Goal: Information Seeking & Learning: Learn about a topic

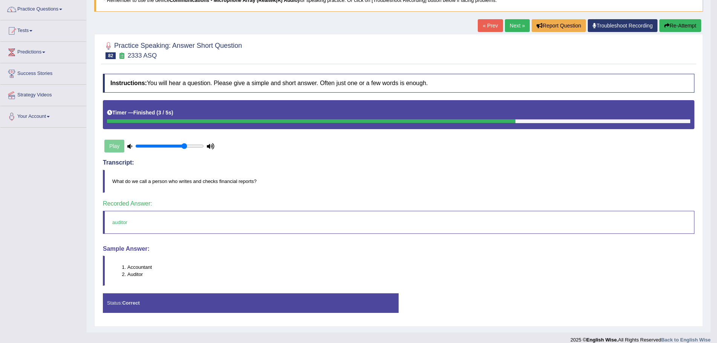
scroll to position [68, 0]
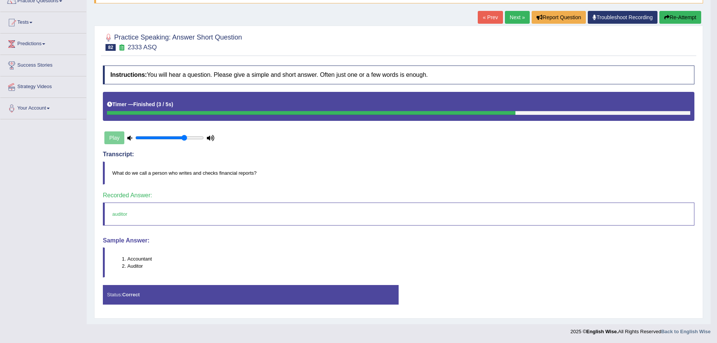
click at [516, 15] on link "Next »" at bounding box center [517, 17] width 25 height 13
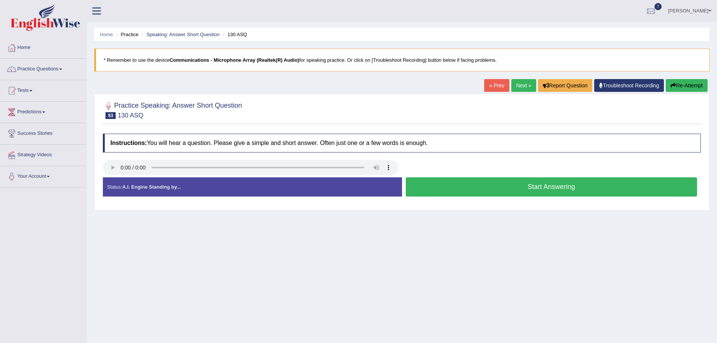
click at [518, 84] on link "Next »" at bounding box center [523, 85] width 25 height 13
click at [498, 188] on button "Start Answering" at bounding box center [551, 186] width 291 height 19
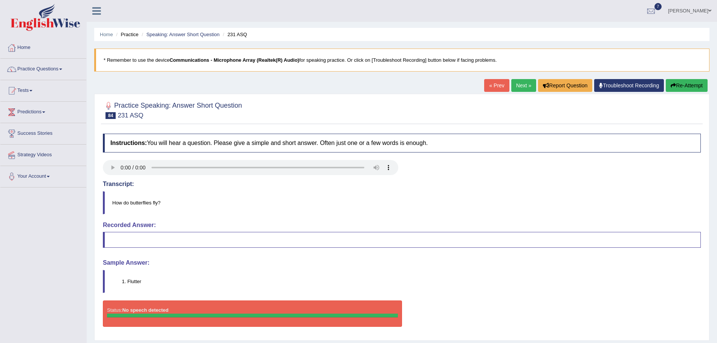
click at [507, 194] on blockquote "How do butterflies fly?" at bounding box center [402, 202] width 598 height 23
click at [677, 83] on button "Re-Attempt" at bounding box center [686, 85] width 42 height 13
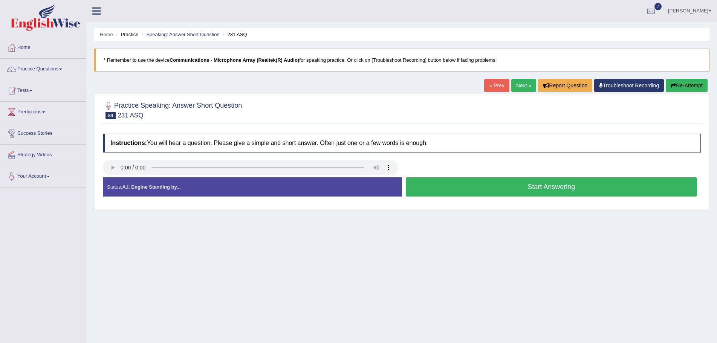
click at [513, 275] on div "Home Practice Speaking: Answer Short Question 231 ASQ * Remember to use the dev…" at bounding box center [402, 188] width 630 height 377
click at [681, 84] on button "Re-Attempt" at bounding box center [686, 85] width 42 height 13
click at [63, 68] on link "Practice Questions" at bounding box center [43, 68] width 86 height 19
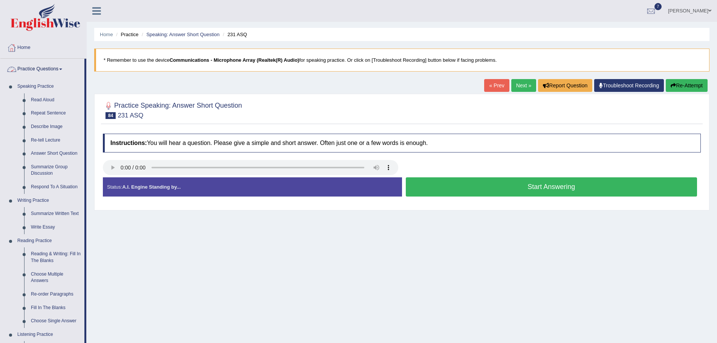
click at [62, 69] on span at bounding box center [60, 70] width 3 height 2
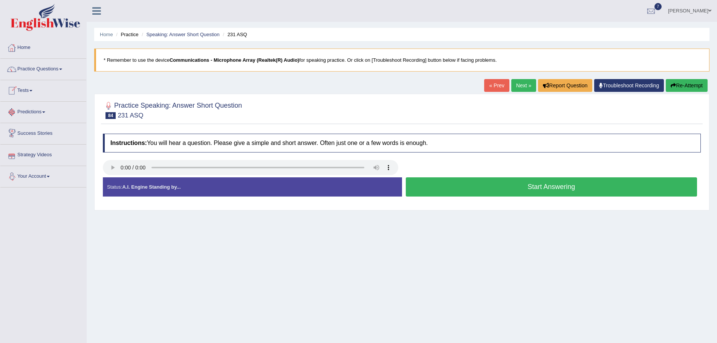
click at [50, 175] on link "Your Account" at bounding box center [43, 175] width 86 height 19
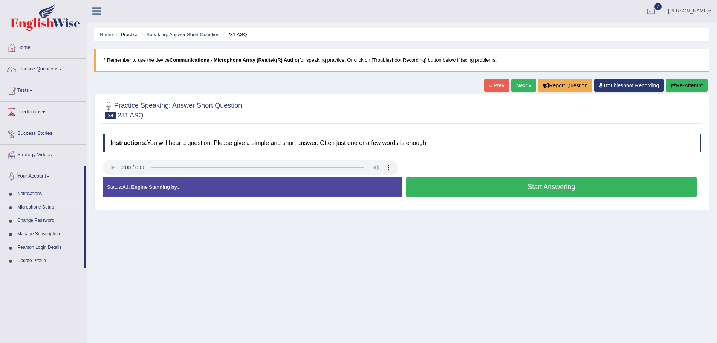
click at [45, 207] on link "Microphone Setup" at bounding box center [49, 208] width 70 height 14
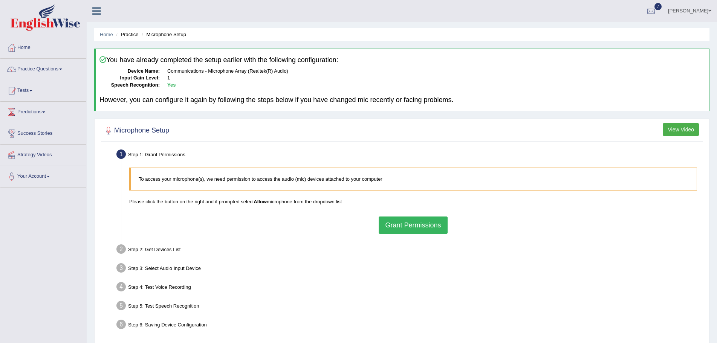
click at [409, 225] on button "Grant Permissions" at bounding box center [412, 225] width 69 height 17
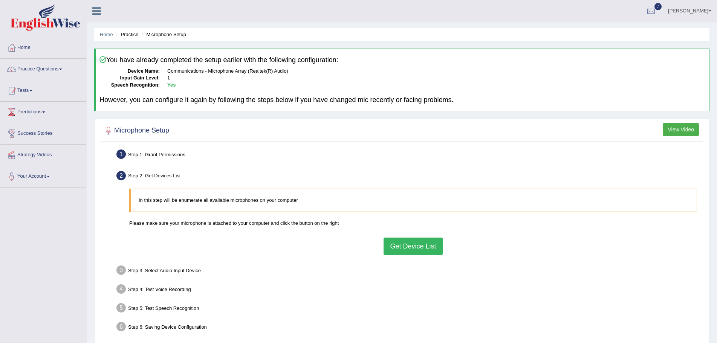
click at [419, 245] on button "Get Device List" at bounding box center [412, 246] width 59 height 17
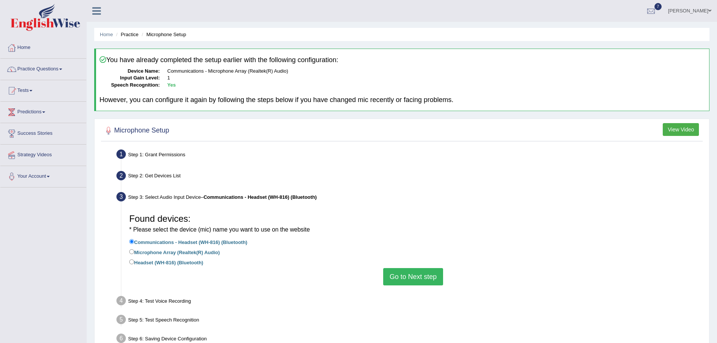
click at [414, 277] on button "Go to Next step" at bounding box center [413, 276] width 60 height 17
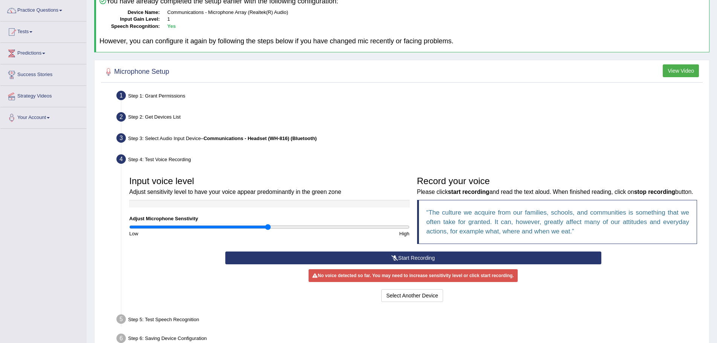
scroll to position [75, 0]
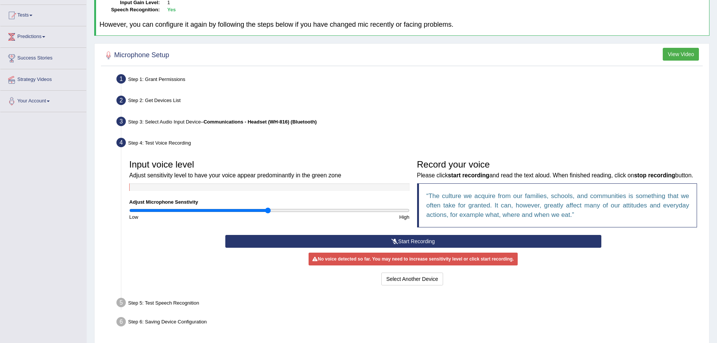
click at [397, 244] on icon at bounding box center [394, 241] width 7 height 5
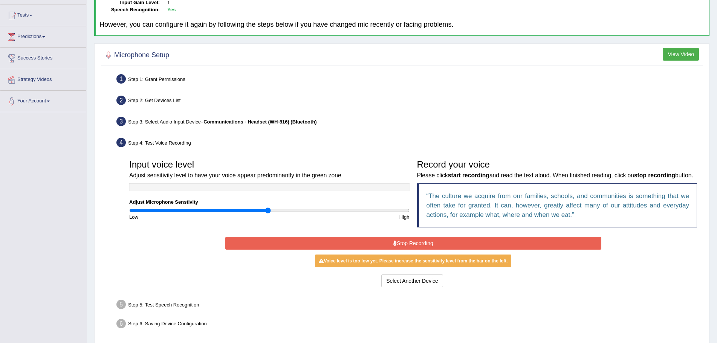
click at [421, 250] on button "Stop Recording" at bounding box center [413, 243] width 376 height 13
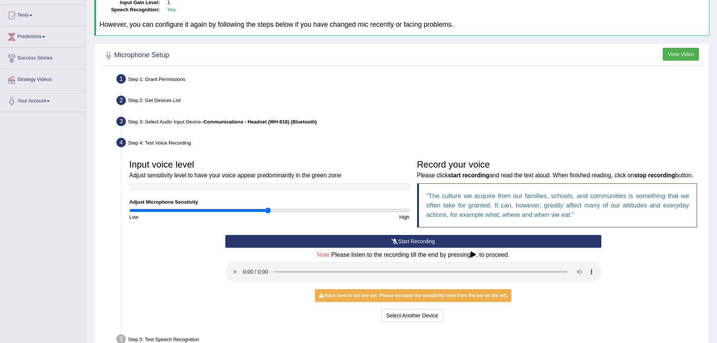
click at [420, 248] on button "Start Recording" at bounding box center [413, 241] width 376 height 13
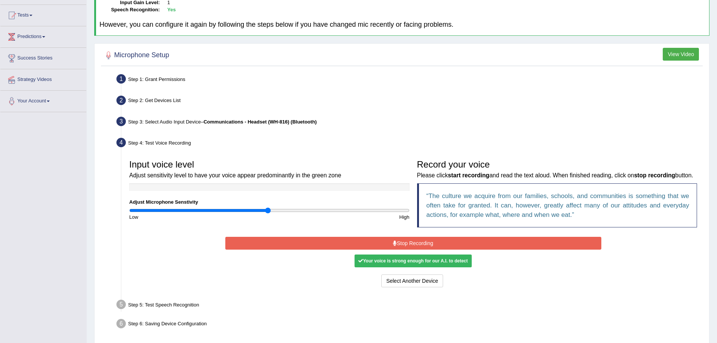
click at [378, 250] on button "Stop Recording" at bounding box center [413, 243] width 376 height 13
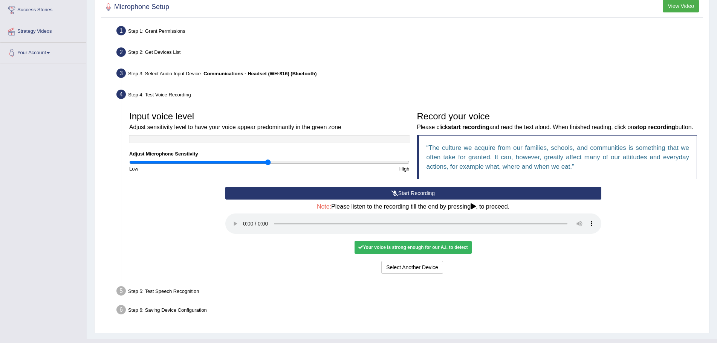
scroll to position [148, 0]
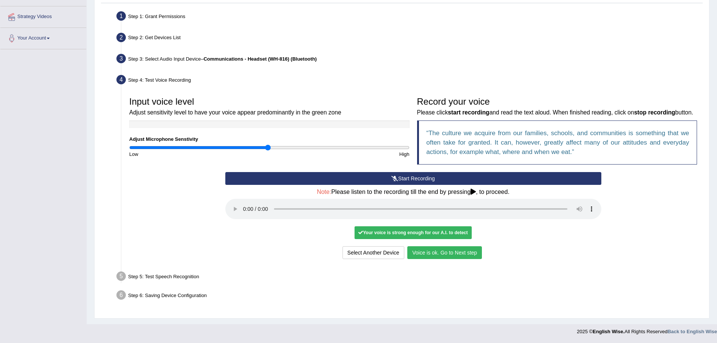
click at [452, 253] on button "Voice is ok. Go to Next step" at bounding box center [444, 252] width 75 height 13
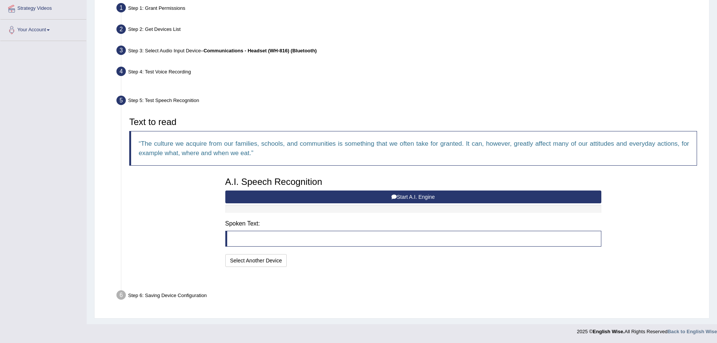
scroll to position [128, 0]
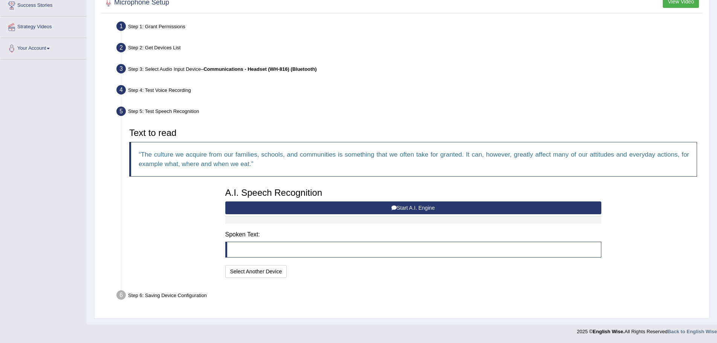
click at [403, 207] on button "Start A.I. Engine" at bounding box center [413, 207] width 376 height 13
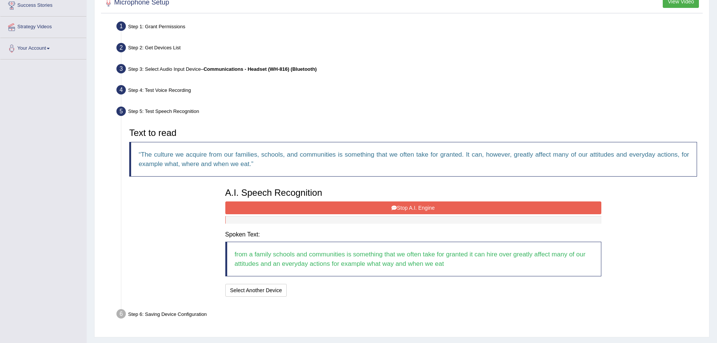
click at [453, 209] on button "Stop A.I. Engine" at bounding box center [413, 207] width 376 height 13
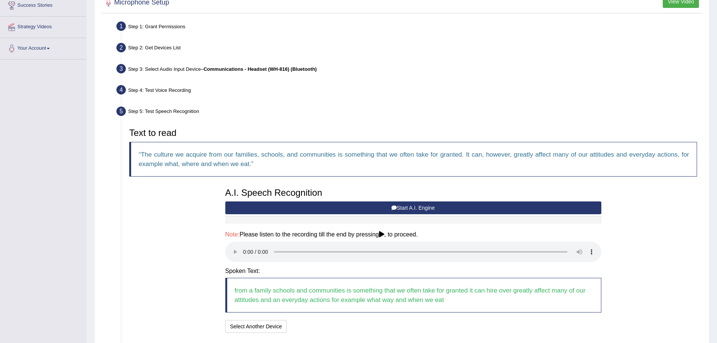
click at [385, 205] on button "Start A.I. Engine" at bounding box center [413, 207] width 376 height 13
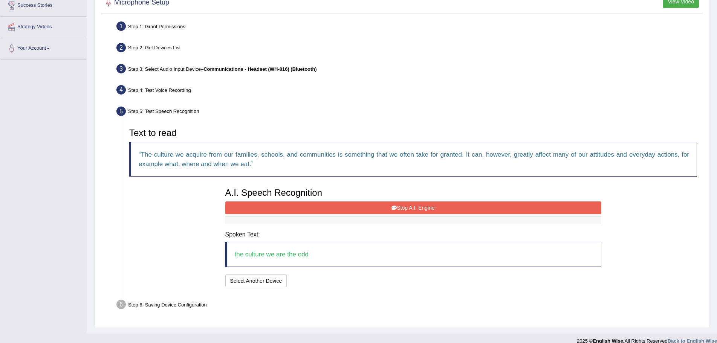
click at [438, 206] on button "Stop A.I. Engine" at bounding box center [413, 207] width 376 height 13
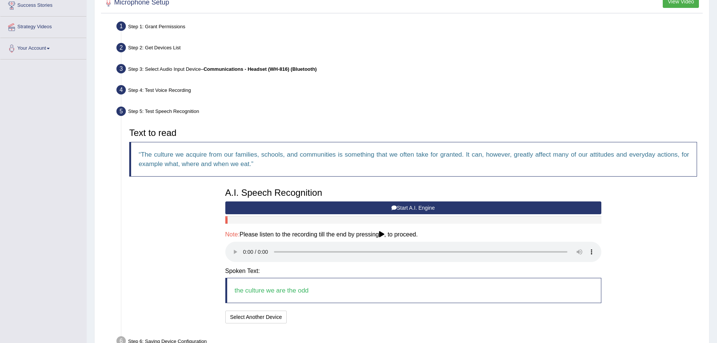
click at [416, 207] on button "Start A.I. Engine" at bounding box center [413, 207] width 376 height 13
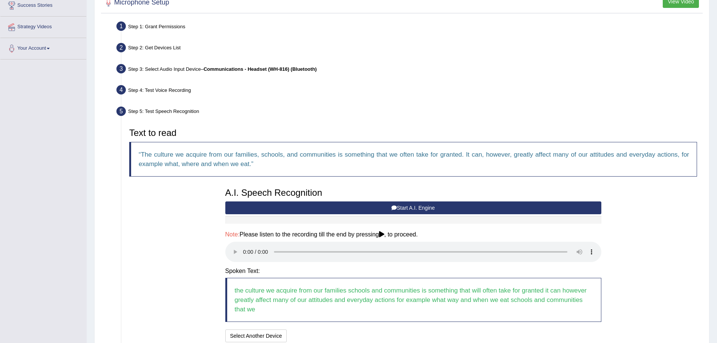
click at [380, 203] on button "Start A.I. Engine" at bounding box center [413, 207] width 376 height 13
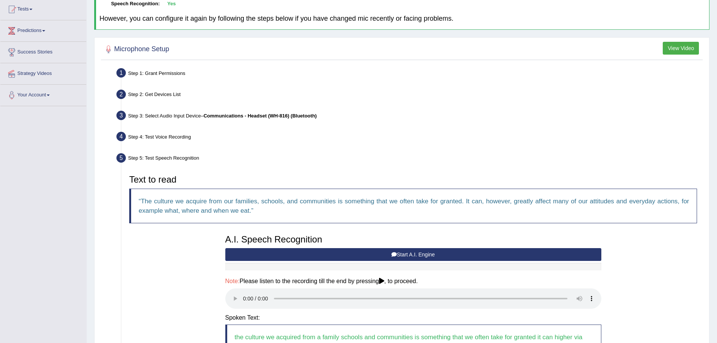
scroll to position [0, 0]
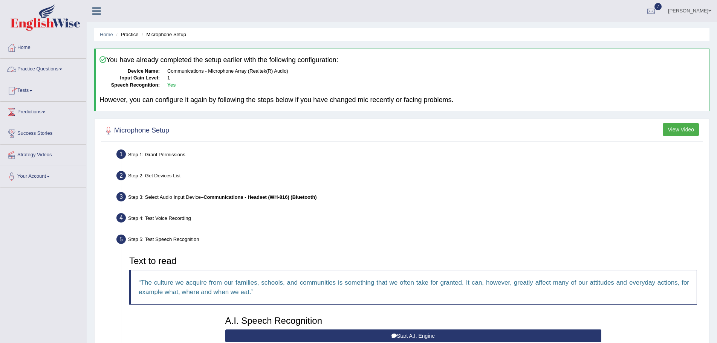
click at [63, 68] on link "Practice Questions" at bounding box center [43, 68] width 86 height 19
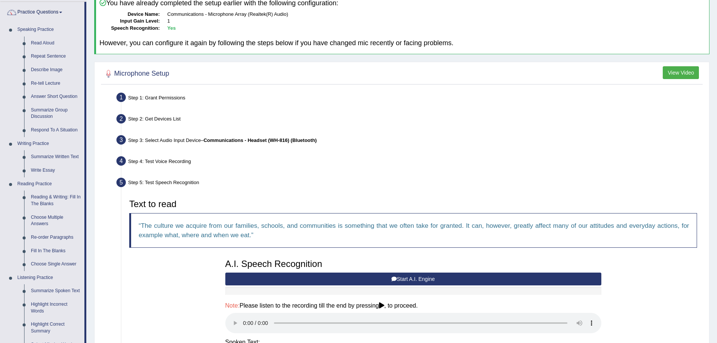
scroll to position [226, 0]
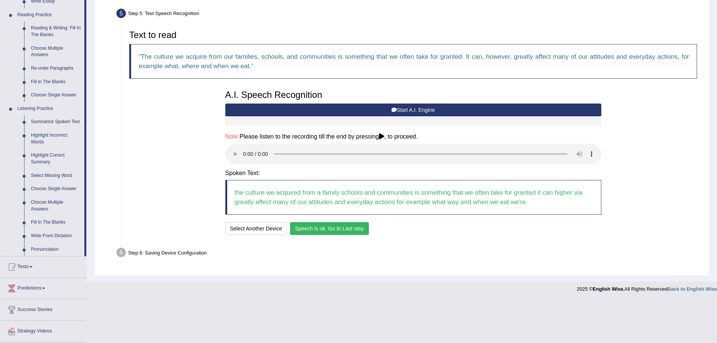
click at [354, 227] on button "Speech is ok. Go to Last step" at bounding box center [329, 228] width 79 height 13
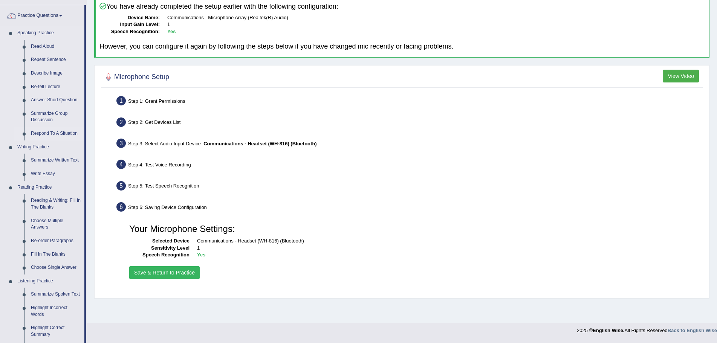
scroll to position [38, 0]
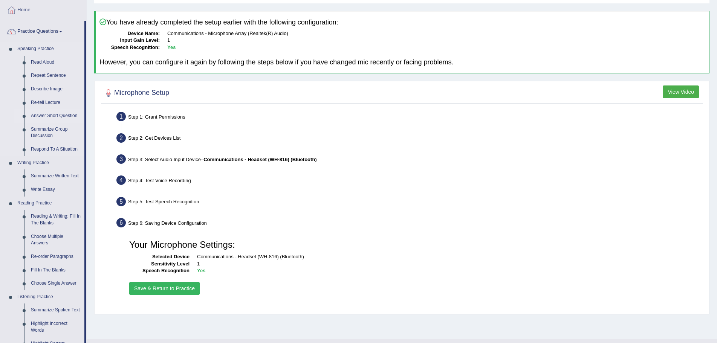
click at [46, 114] on link "Answer Short Question" at bounding box center [55, 116] width 57 height 14
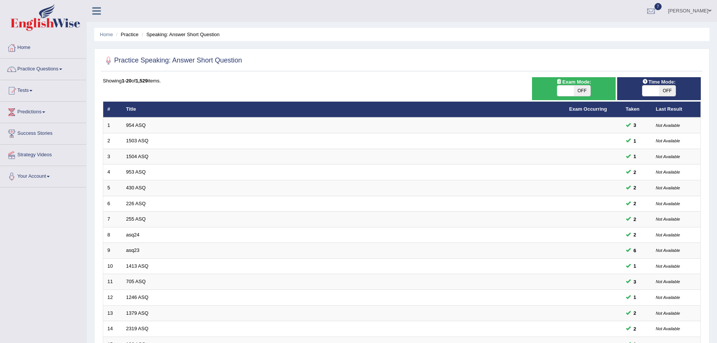
click at [582, 89] on span "OFF" at bounding box center [582, 90] width 17 height 11
checkbox input "true"
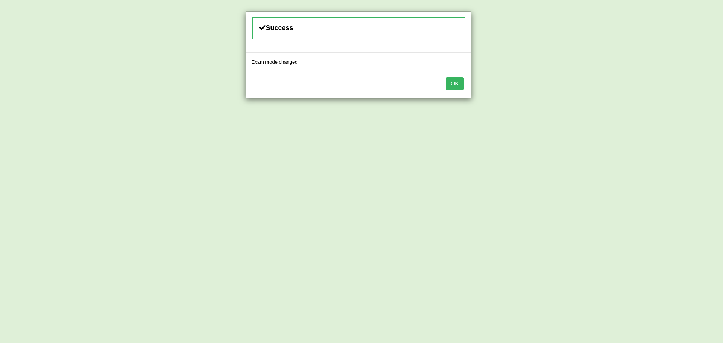
click at [453, 85] on button "OK" at bounding box center [454, 83] width 17 height 13
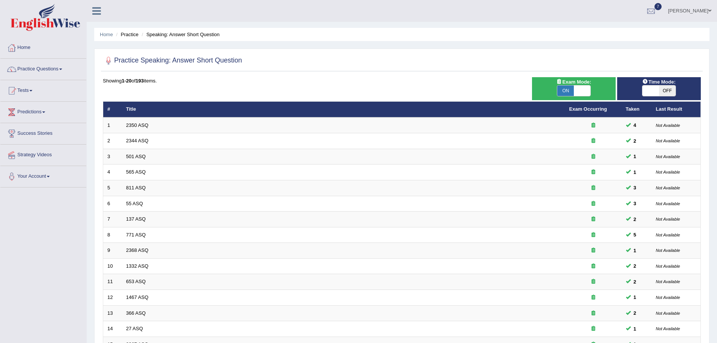
click at [664, 90] on span "OFF" at bounding box center [667, 90] width 17 height 11
checkbox input "true"
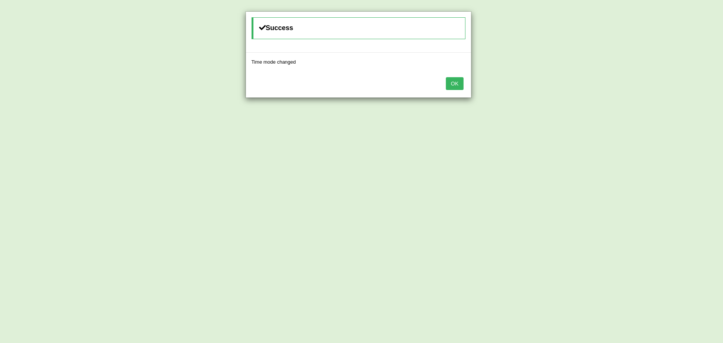
click at [453, 82] on button "OK" at bounding box center [454, 83] width 17 height 13
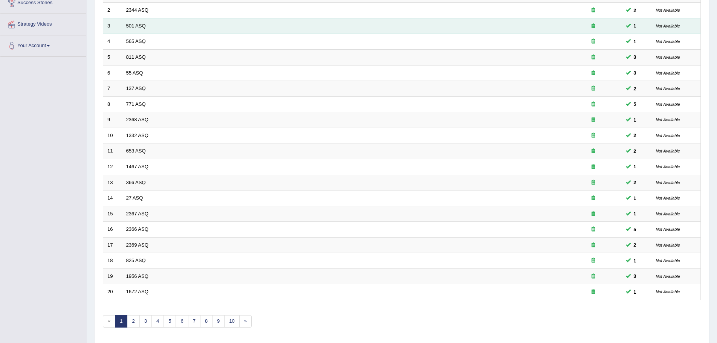
scroll to position [156, 0]
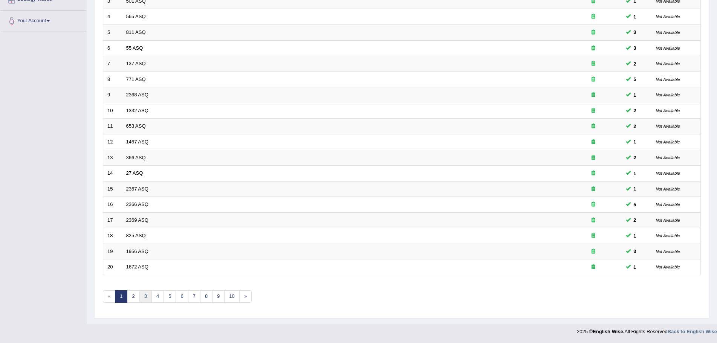
click at [146, 298] on link "3" at bounding box center [145, 296] width 12 height 12
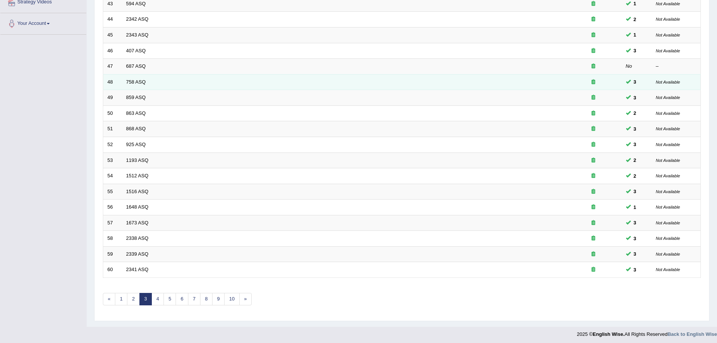
scroll to position [156, 0]
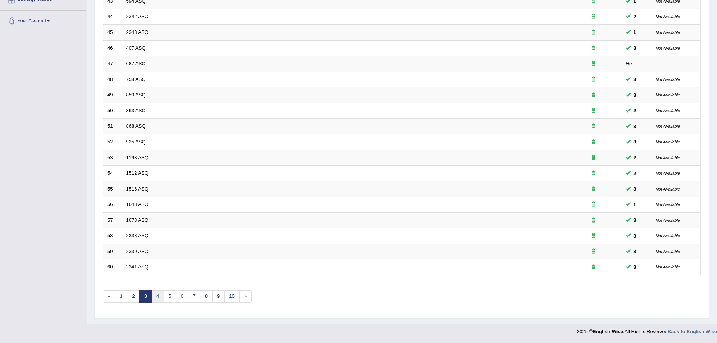
click at [157, 295] on link "4" at bounding box center [157, 296] width 12 height 12
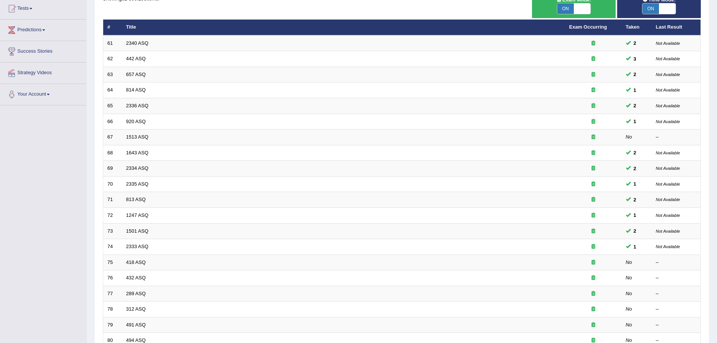
scroll to position [156, 0]
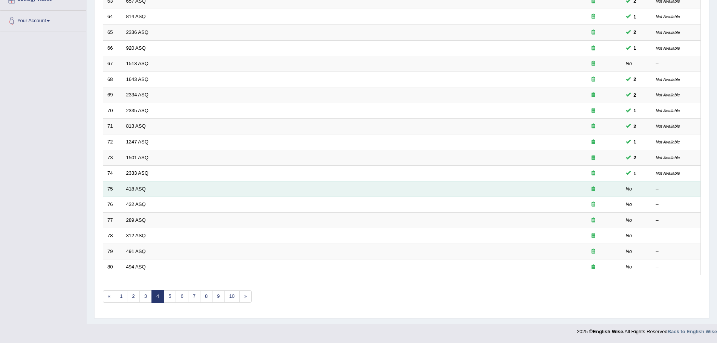
click at [131, 189] on link "418 ASQ" at bounding box center [136, 189] width 20 height 6
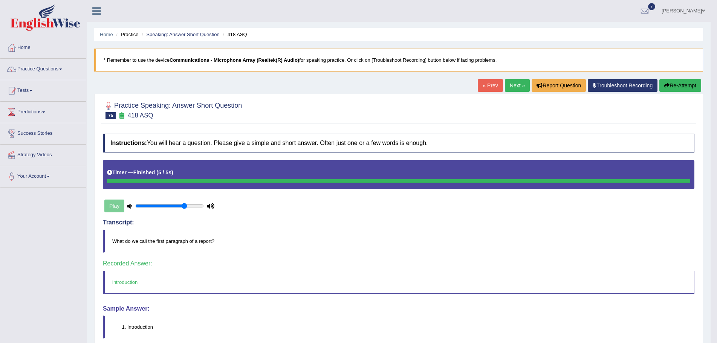
click at [514, 84] on link "Next »" at bounding box center [517, 85] width 25 height 13
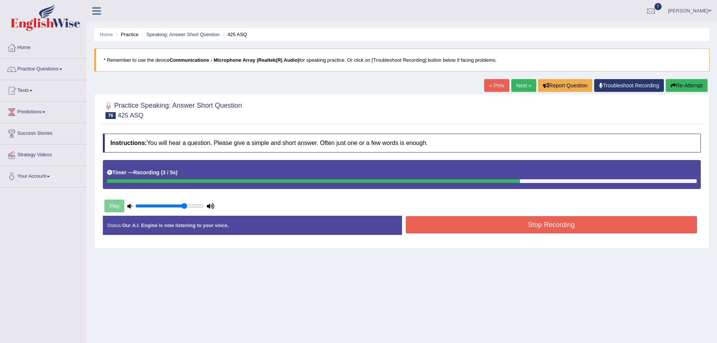
click at [471, 223] on button "Stop Recording" at bounding box center [551, 224] width 291 height 17
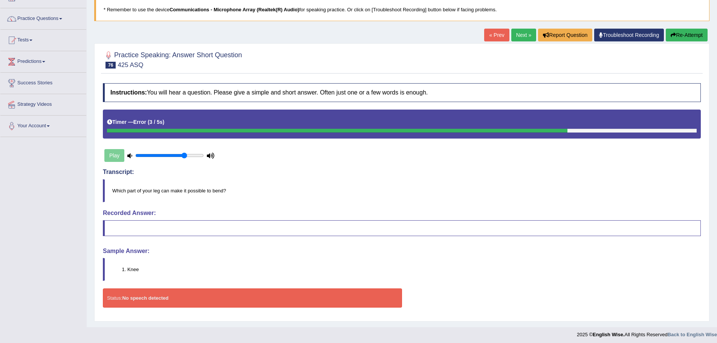
scroll to position [53, 0]
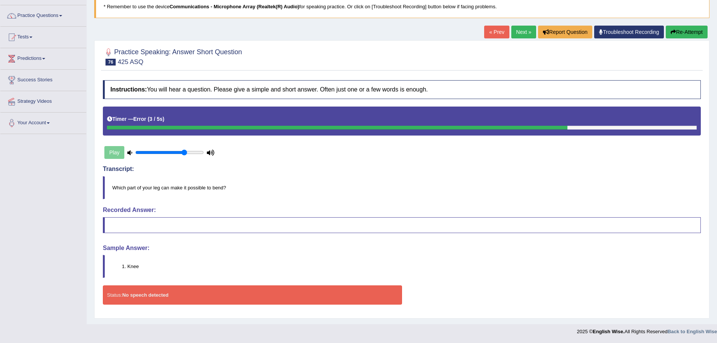
click at [678, 27] on button "Re-Attempt" at bounding box center [686, 32] width 42 height 13
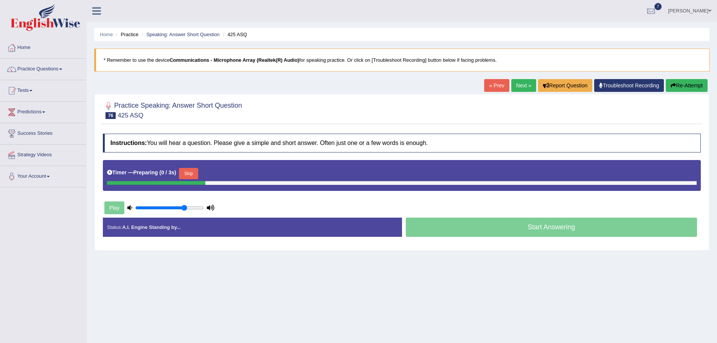
scroll to position [52, 0]
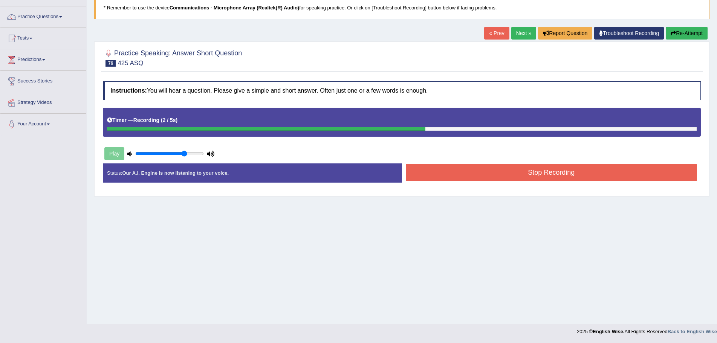
click at [442, 175] on button "Stop Recording" at bounding box center [551, 172] width 291 height 17
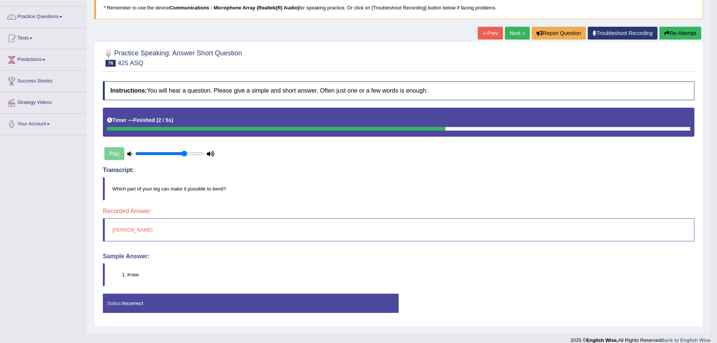
click at [671, 34] on button "Re-Attempt" at bounding box center [680, 33] width 42 height 13
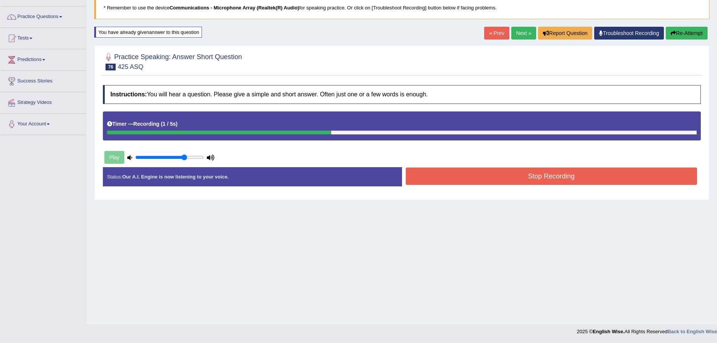
click at [466, 175] on button "Stop Recording" at bounding box center [551, 176] width 291 height 17
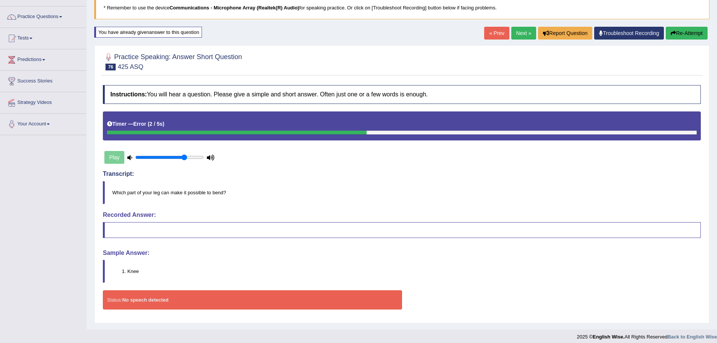
click at [672, 31] on icon "button" at bounding box center [672, 33] width 5 height 5
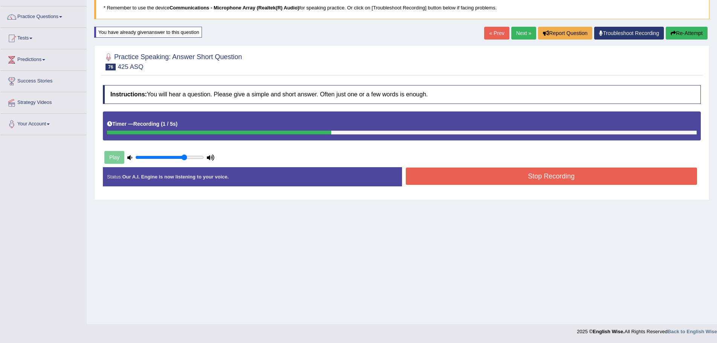
click at [495, 170] on button "Stop Recording" at bounding box center [551, 176] width 291 height 17
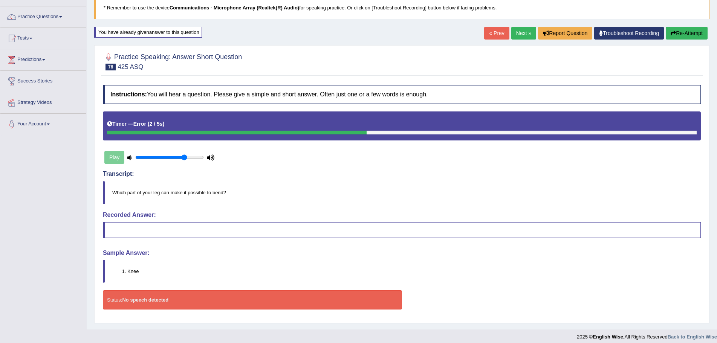
click at [518, 34] on link "Next »" at bounding box center [523, 33] width 25 height 13
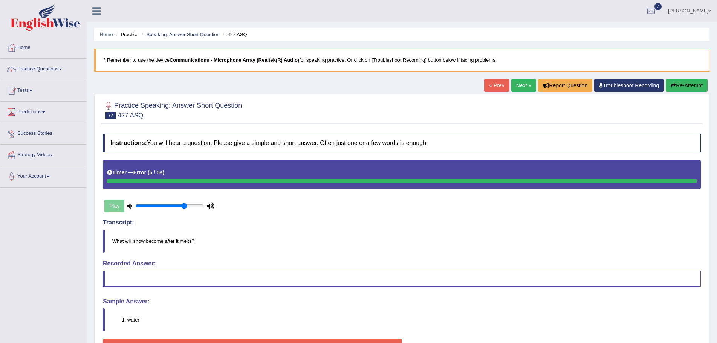
click at [517, 84] on link "Next »" at bounding box center [523, 85] width 25 height 13
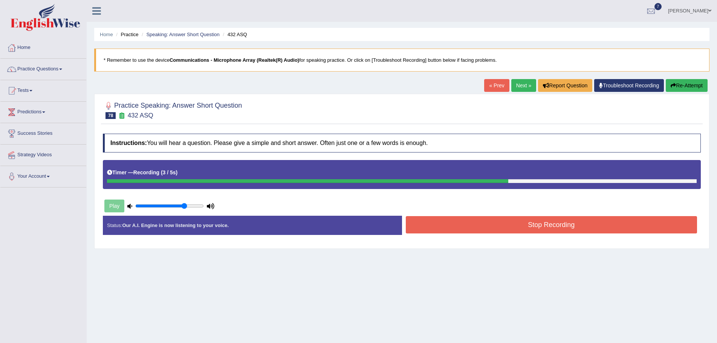
click at [499, 224] on button "Stop Recording" at bounding box center [551, 224] width 291 height 17
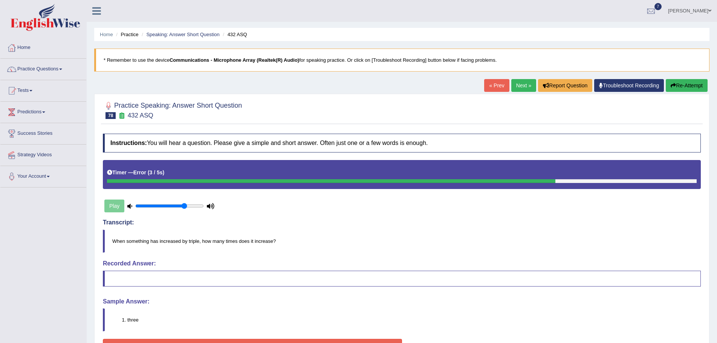
drag, startPoint x: 684, startPoint y: 82, endPoint x: 695, endPoint y: 87, distance: 11.8
click at [686, 84] on button "Re-Attempt" at bounding box center [686, 85] width 42 height 13
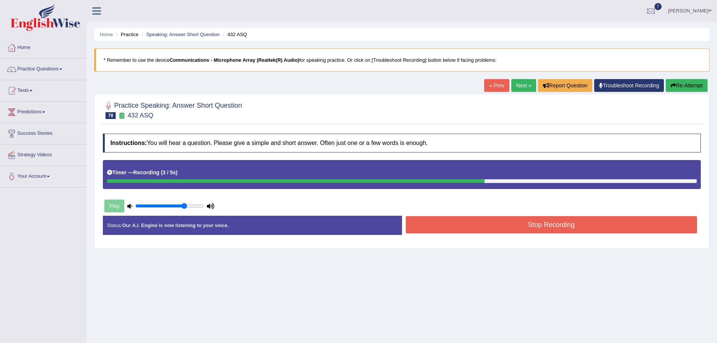
click at [519, 226] on button "Stop Recording" at bounding box center [551, 224] width 291 height 17
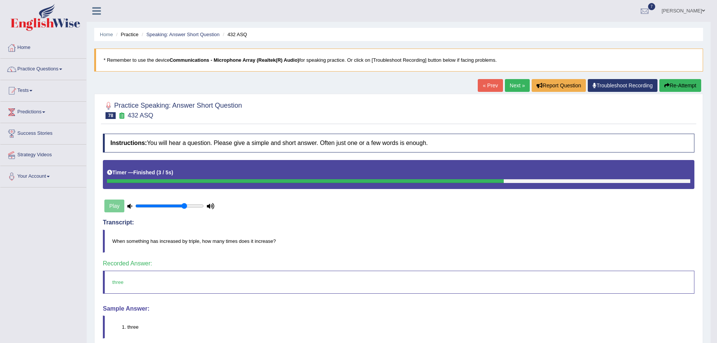
click at [515, 85] on link "Next »" at bounding box center [517, 85] width 25 height 13
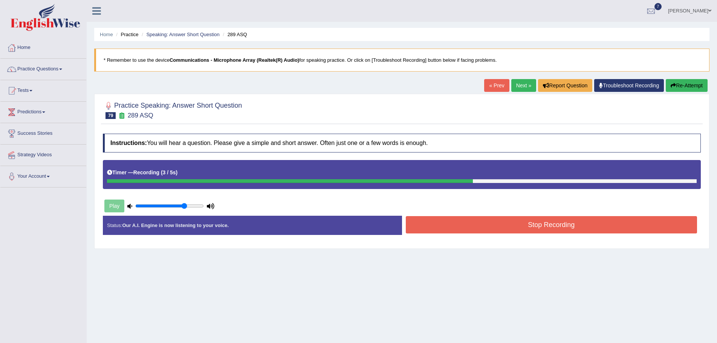
click at [531, 225] on button "Stop Recording" at bounding box center [551, 224] width 291 height 17
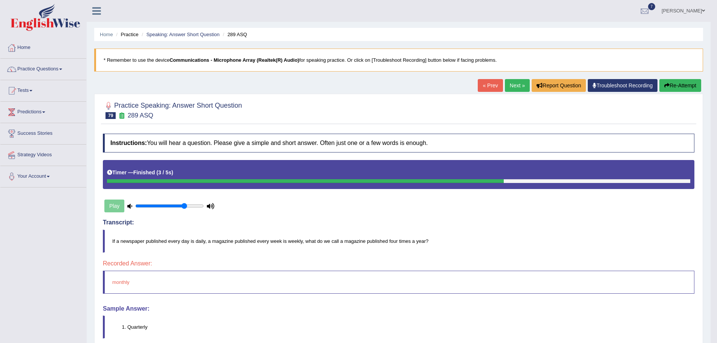
click at [677, 86] on button "Re-Attempt" at bounding box center [680, 85] width 42 height 13
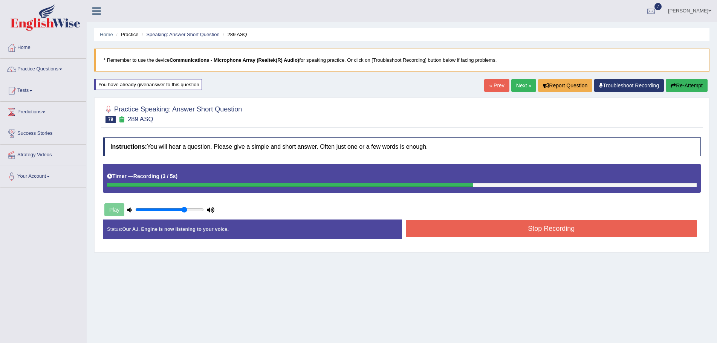
click at [479, 229] on button "Stop Recording" at bounding box center [551, 228] width 291 height 17
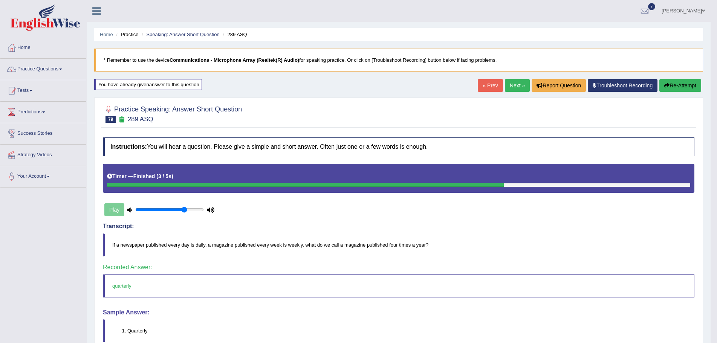
click at [510, 85] on link "Next »" at bounding box center [517, 85] width 25 height 13
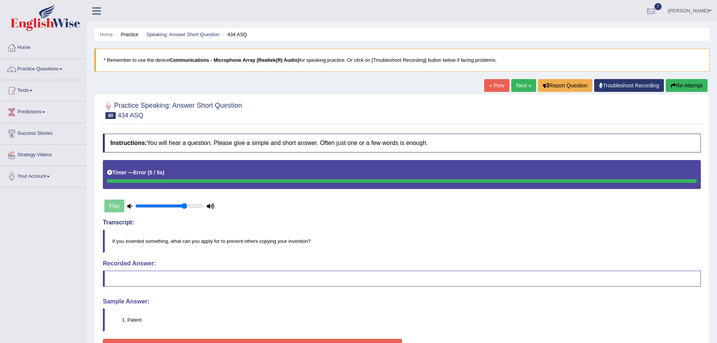
click at [682, 84] on button "Re-Attempt" at bounding box center [686, 85] width 42 height 13
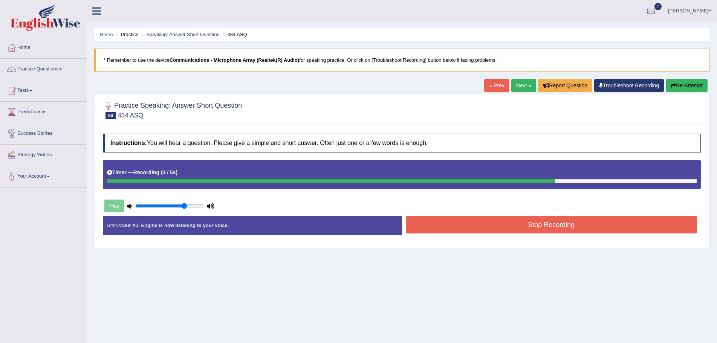
click at [514, 225] on button "Stop Recording" at bounding box center [551, 224] width 291 height 17
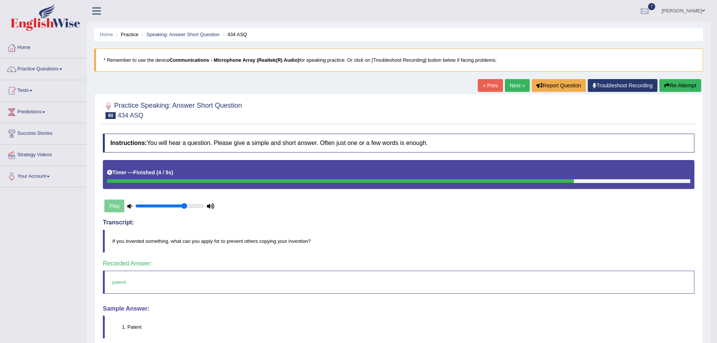
click at [508, 85] on link "Next »" at bounding box center [517, 85] width 25 height 13
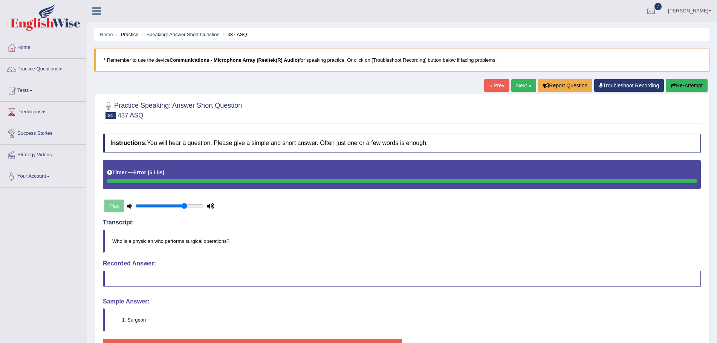
click at [685, 85] on button "Re-Attempt" at bounding box center [686, 85] width 42 height 13
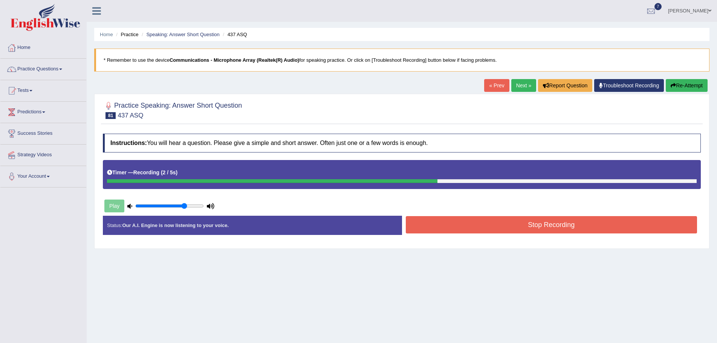
click at [519, 227] on button "Stop Recording" at bounding box center [551, 224] width 291 height 17
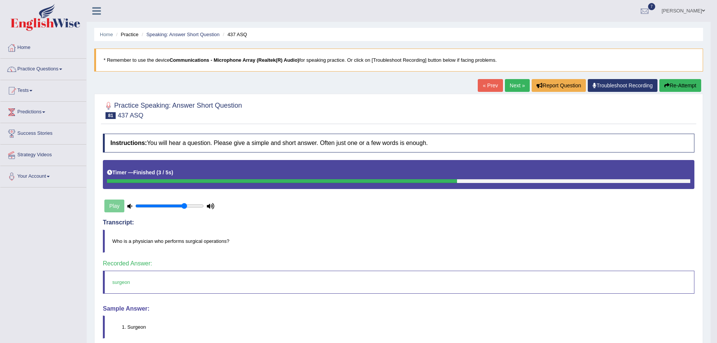
click at [507, 85] on link "Next »" at bounding box center [517, 85] width 25 height 13
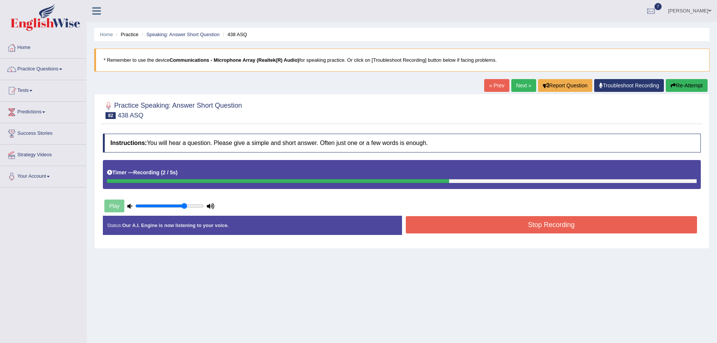
click at [521, 227] on button "Stop Recording" at bounding box center [551, 224] width 291 height 17
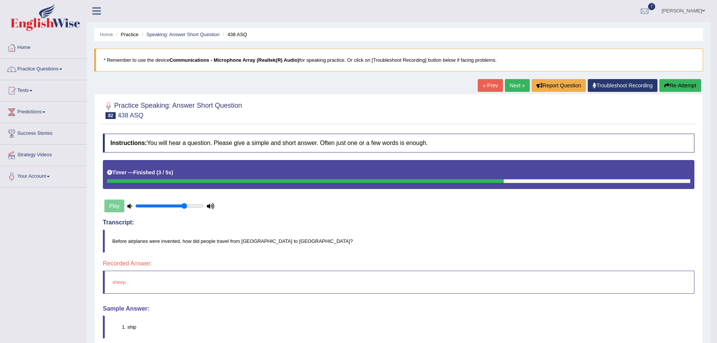
click at [673, 85] on button "Re-Attempt" at bounding box center [680, 85] width 42 height 13
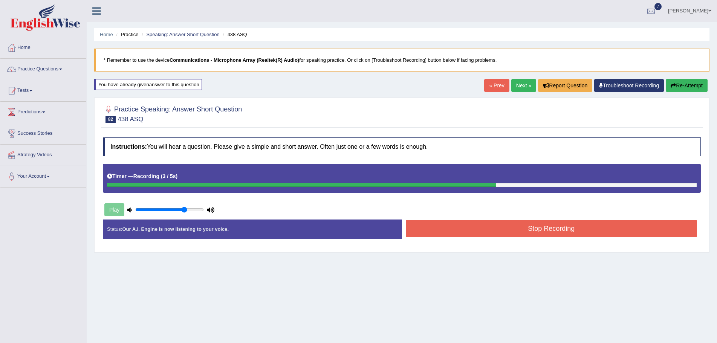
click at [490, 229] on button "Stop Recording" at bounding box center [551, 228] width 291 height 17
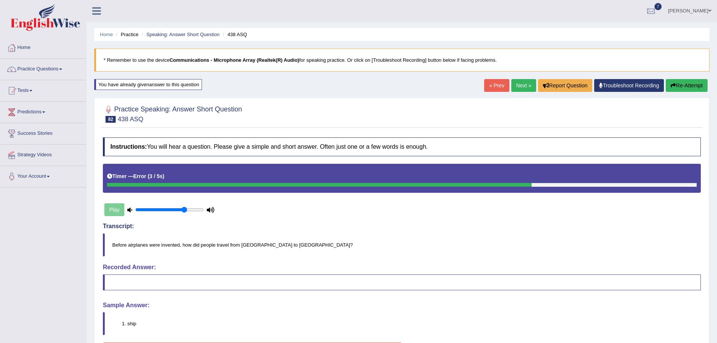
click at [614, 337] on div "Instructions: You will hear a question. Please give a simple and short answer. …" at bounding box center [401, 253] width 601 height 238
click at [613, 337] on div "Instructions: You will hear a question. Please give a simple and short answer. …" at bounding box center [401, 253] width 601 height 238
click at [522, 83] on link "Next »" at bounding box center [523, 85] width 25 height 13
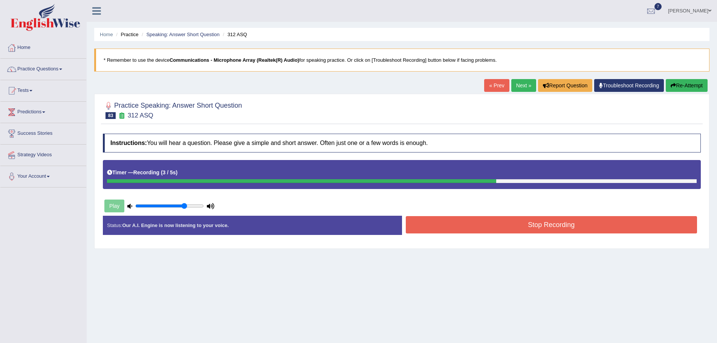
click at [544, 224] on button "Stop Recording" at bounding box center [551, 224] width 291 height 17
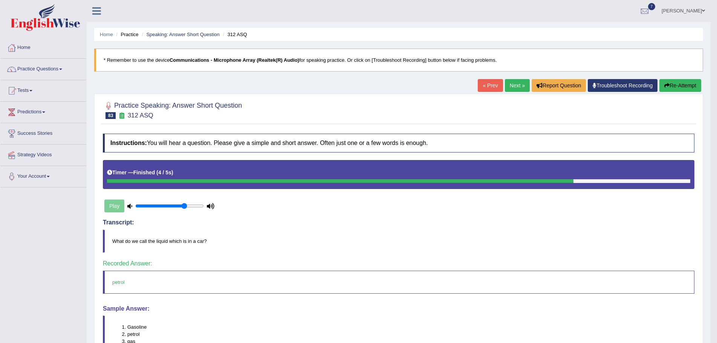
click at [510, 86] on link "Next »" at bounding box center [517, 85] width 25 height 13
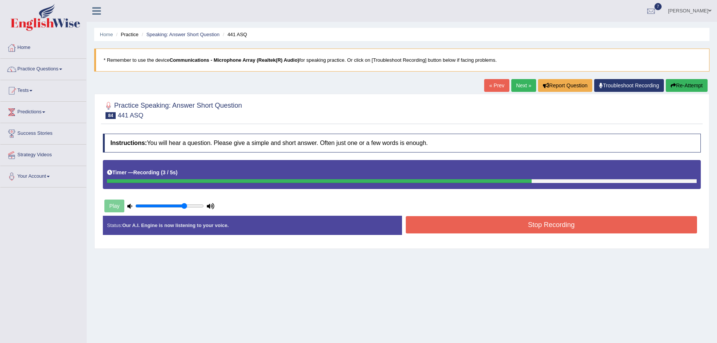
click at [505, 226] on button "Stop Recording" at bounding box center [551, 224] width 291 height 17
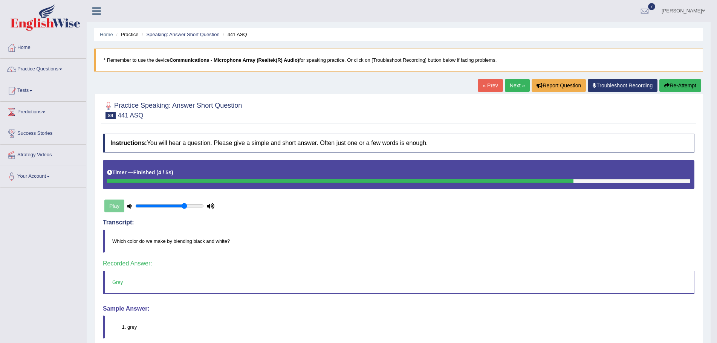
click at [511, 85] on link "Next »" at bounding box center [517, 85] width 25 height 13
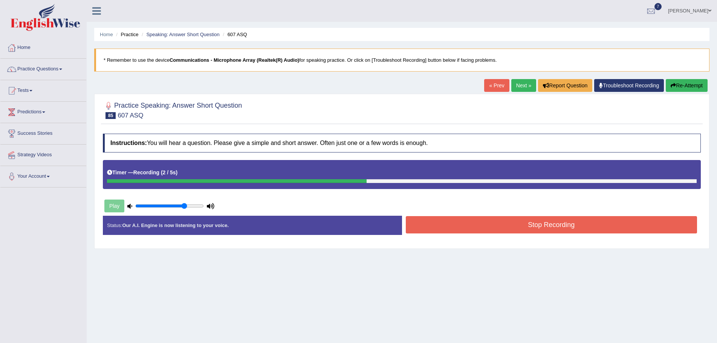
click at [502, 225] on button "Stop Recording" at bounding box center [551, 224] width 291 height 17
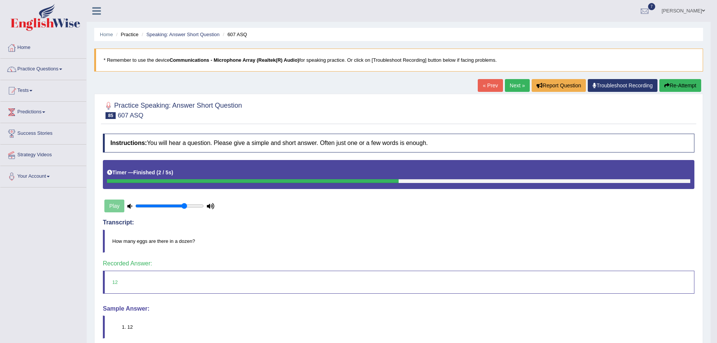
click at [510, 84] on link "Next »" at bounding box center [517, 85] width 25 height 13
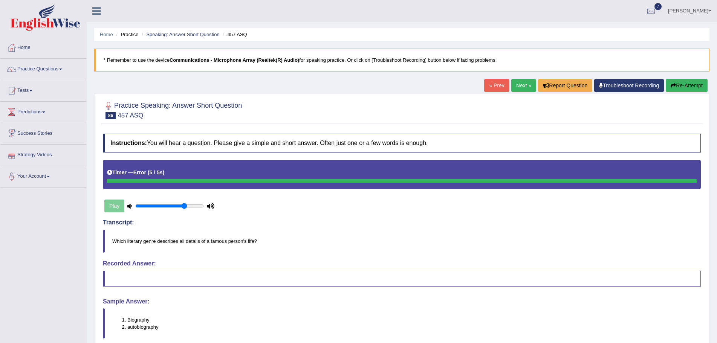
click at [521, 81] on link "Next »" at bounding box center [523, 85] width 25 height 13
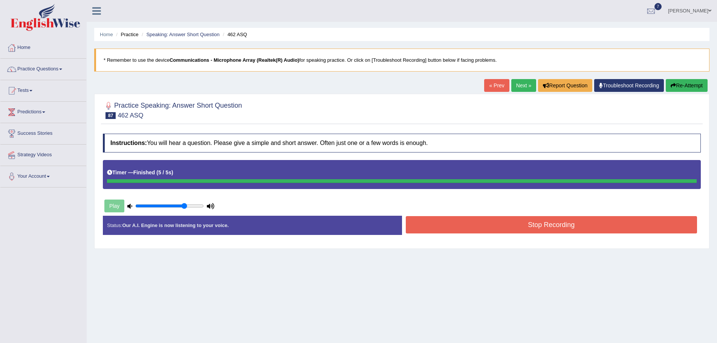
click at [468, 227] on button "Stop Recording" at bounding box center [551, 224] width 291 height 17
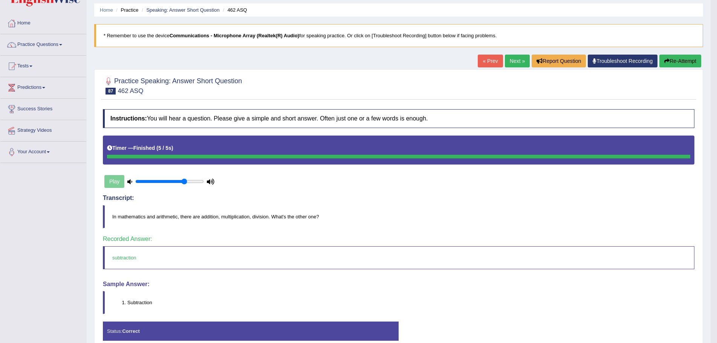
scroll to position [38, 0]
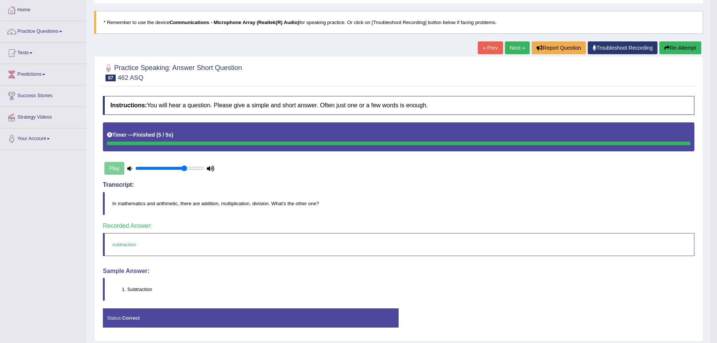
click at [512, 47] on link "Next »" at bounding box center [517, 47] width 25 height 13
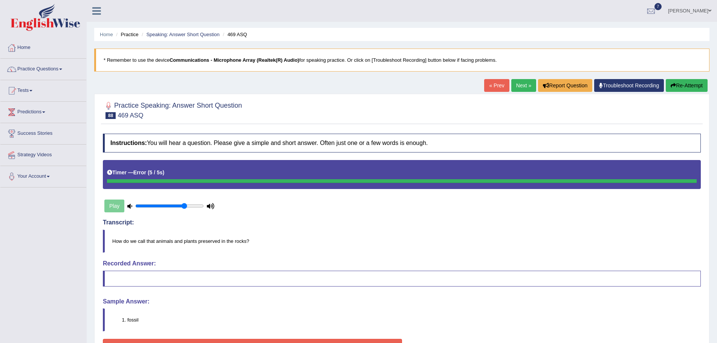
click at [516, 85] on link "Next »" at bounding box center [523, 85] width 25 height 13
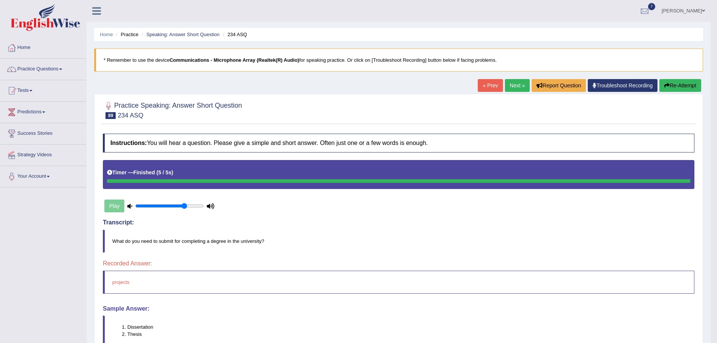
click at [677, 84] on button "Re-Attempt" at bounding box center [680, 85] width 42 height 13
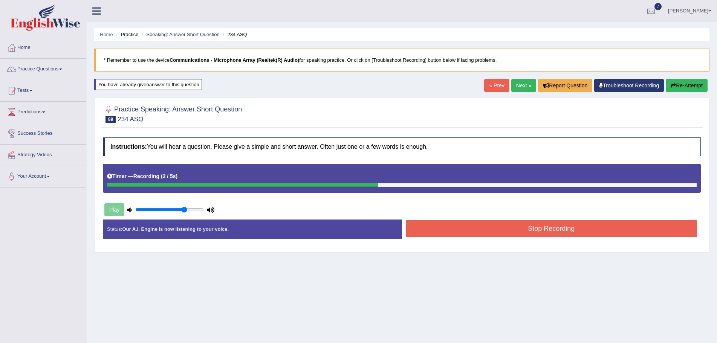
click at [504, 229] on button "Stop Recording" at bounding box center [551, 228] width 291 height 17
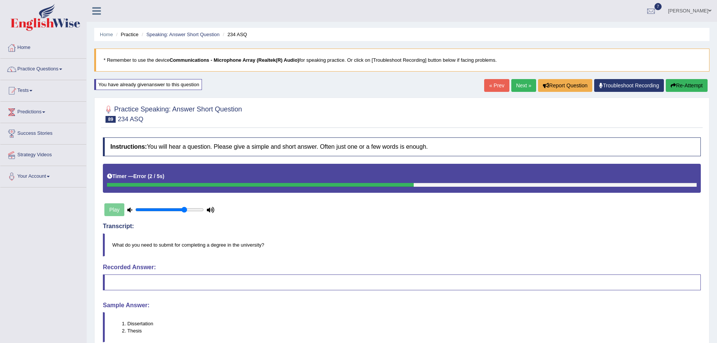
click at [677, 82] on button "Re-Attempt" at bounding box center [686, 85] width 42 height 13
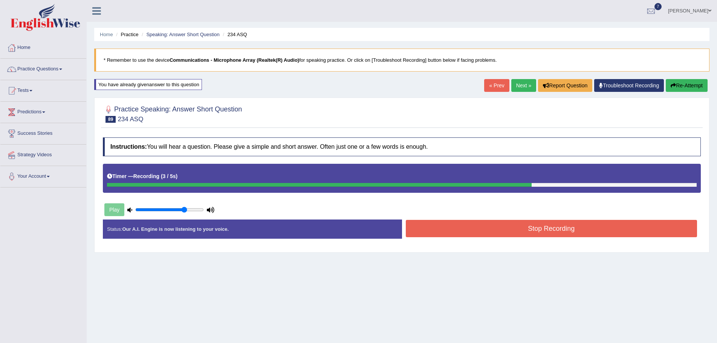
click at [470, 230] on button "Stop Recording" at bounding box center [551, 228] width 291 height 17
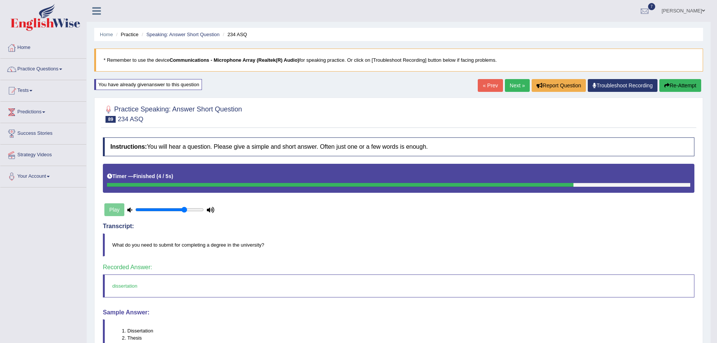
click at [508, 86] on link "Next »" at bounding box center [517, 85] width 25 height 13
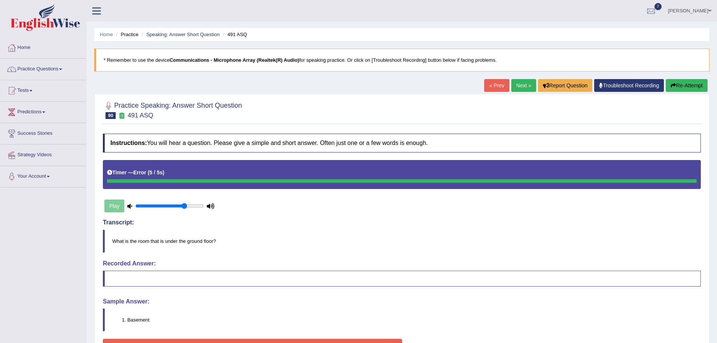
click at [689, 83] on button "Re-Attempt" at bounding box center [686, 85] width 42 height 13
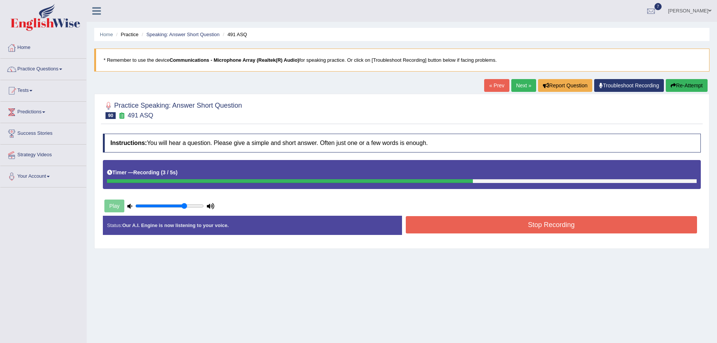
click at [508, 223] on button "Stop Recording" at bounding box center [551, 224] width 291 height 17
